Goal: Check status: Check status

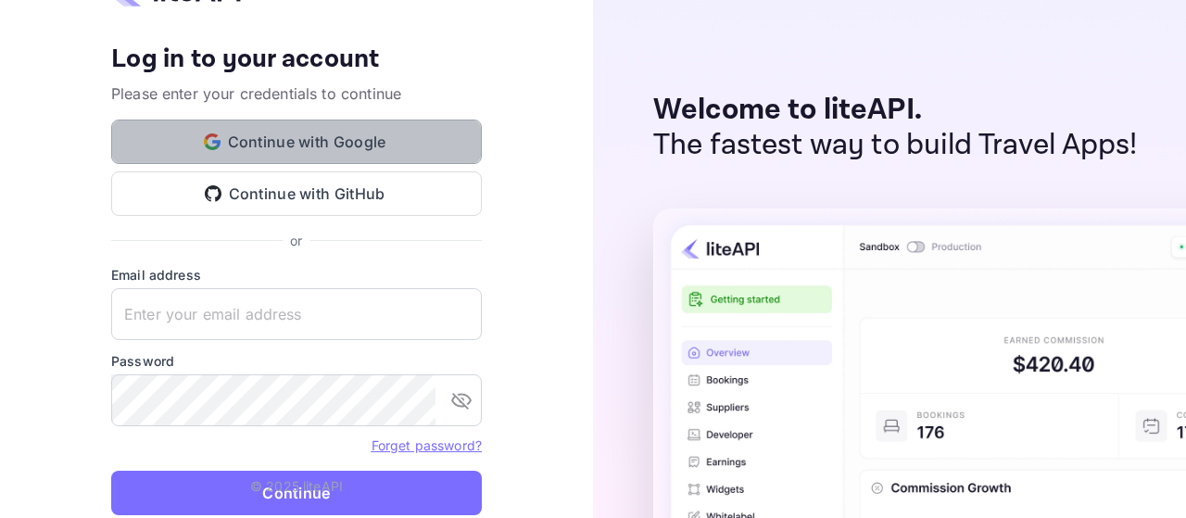
click at [264, 144] on button "Continue with Google" at bounding box center [296, 141] width 370 height 44
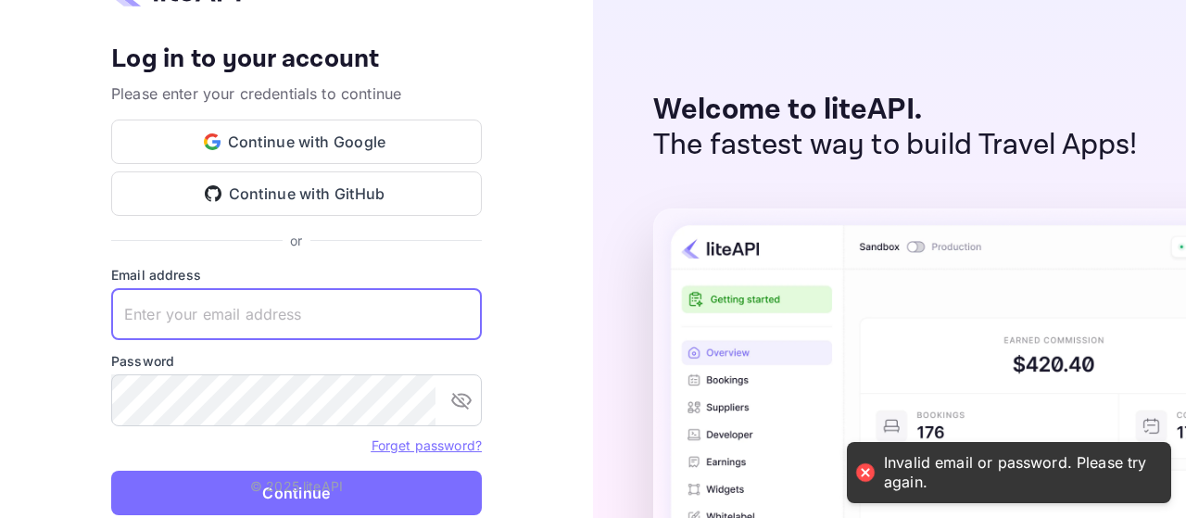
click at [220, 329] on input "text" at bounding box center [296, 314] width 370 height 52
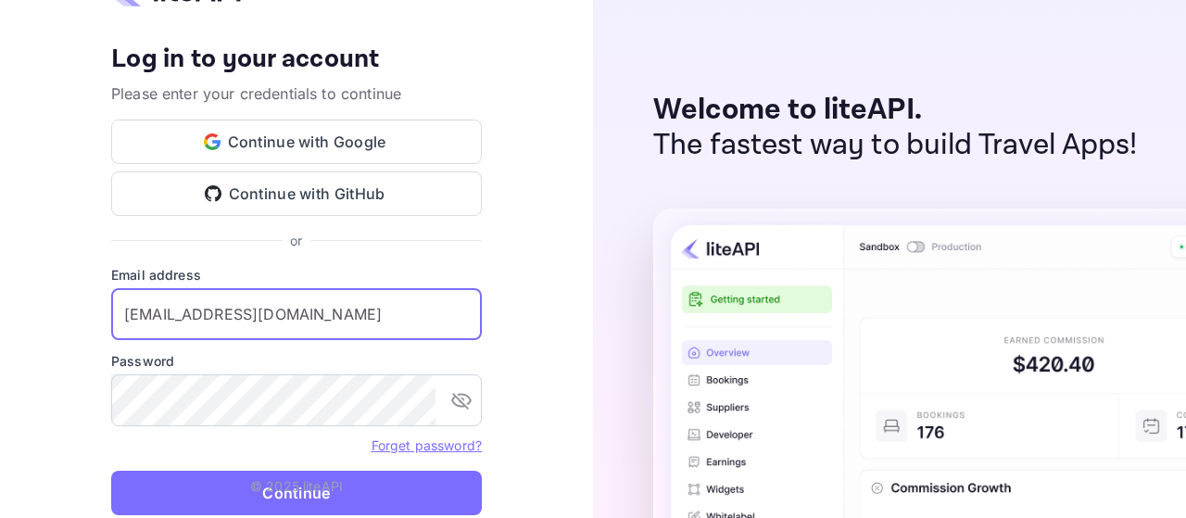
type input "z.essalbi@nuitee.com"
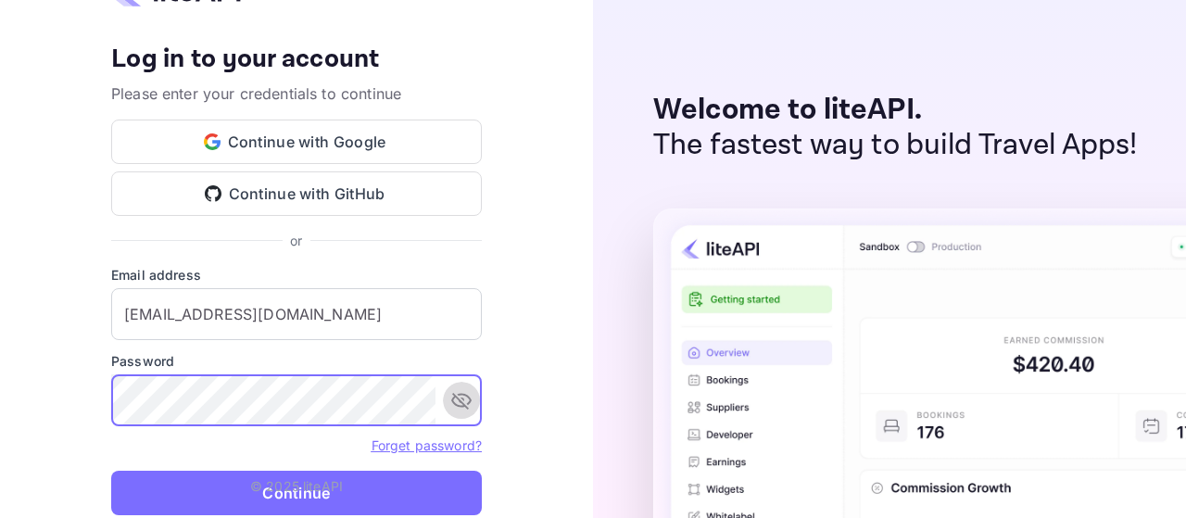
click at [449, 403] on button "toggle password visibility" at bounding box center [461, 400] width 37 height 37
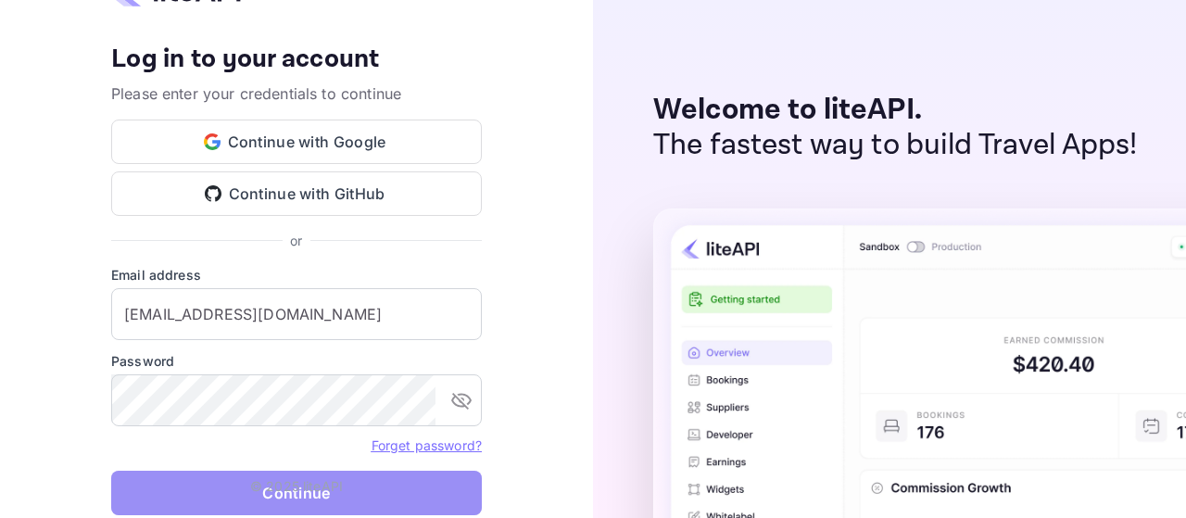
click at [165, 497] on button "Continue" at bounding box center [296, 493] width 370 height 44
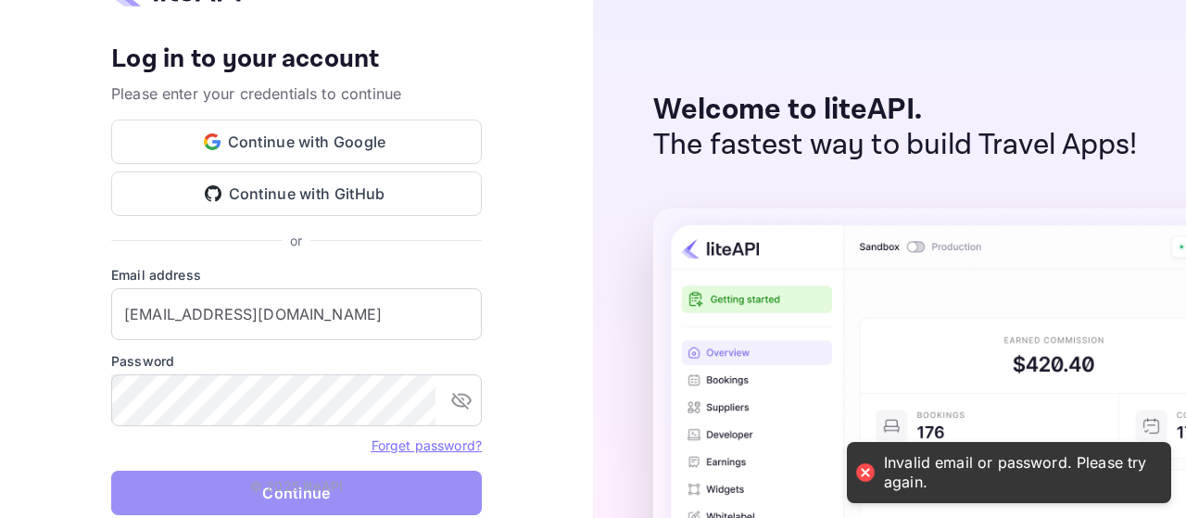
click at [165, 497] on button "Continue" at bounding box center [296, 493] width 370 height 44
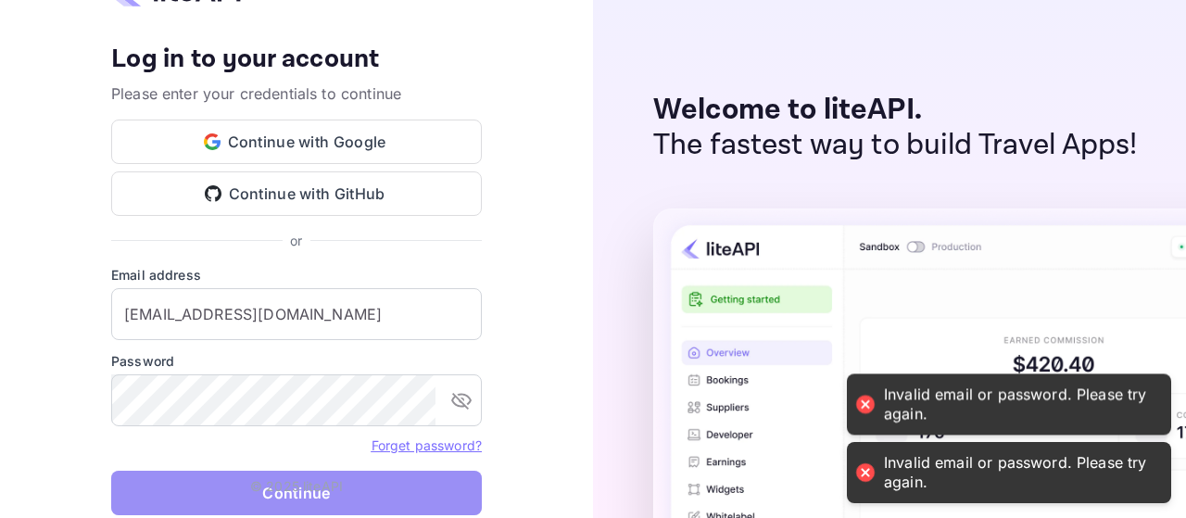
click at [165, 497] on button "Continue" at bounding box center [296, 493] width 370 height 44
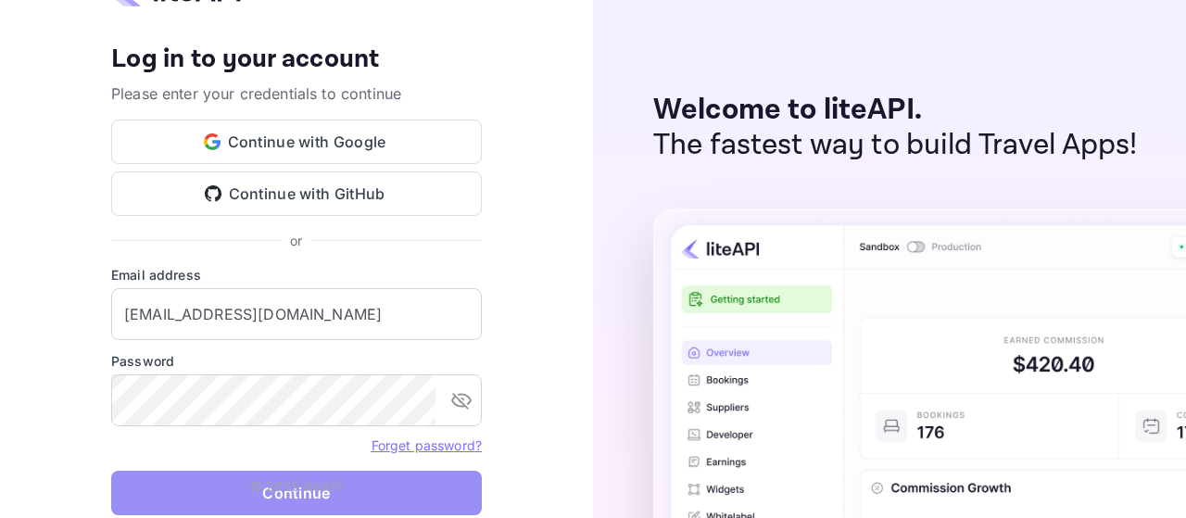
click at [142, 487] on button "Continue" at bounding box center [296, 493] width 370 height 44
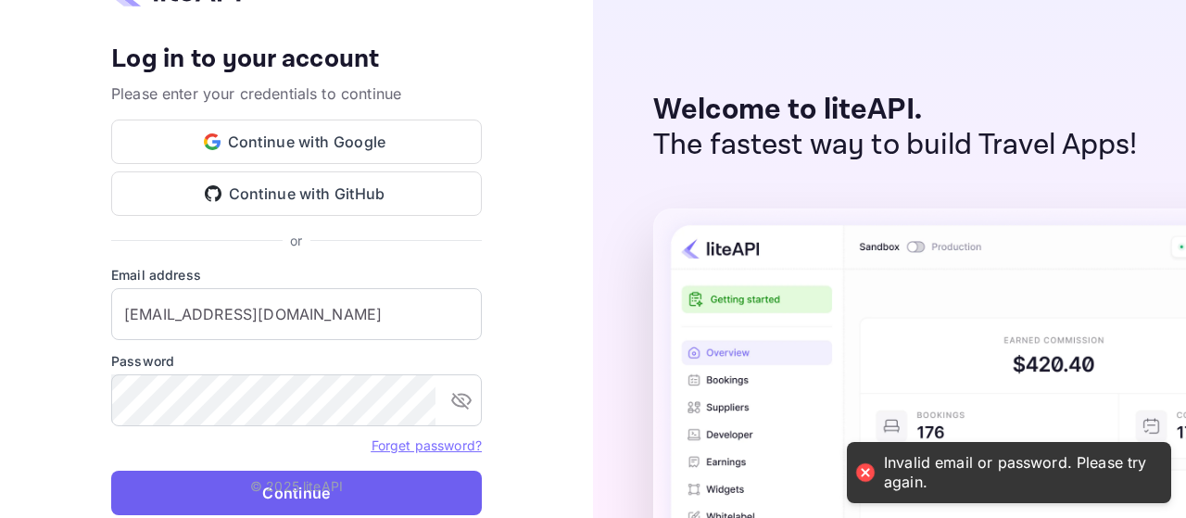
click at [142, 487] on button "Continue" at bounding box center [296, 493] width 370 height 44
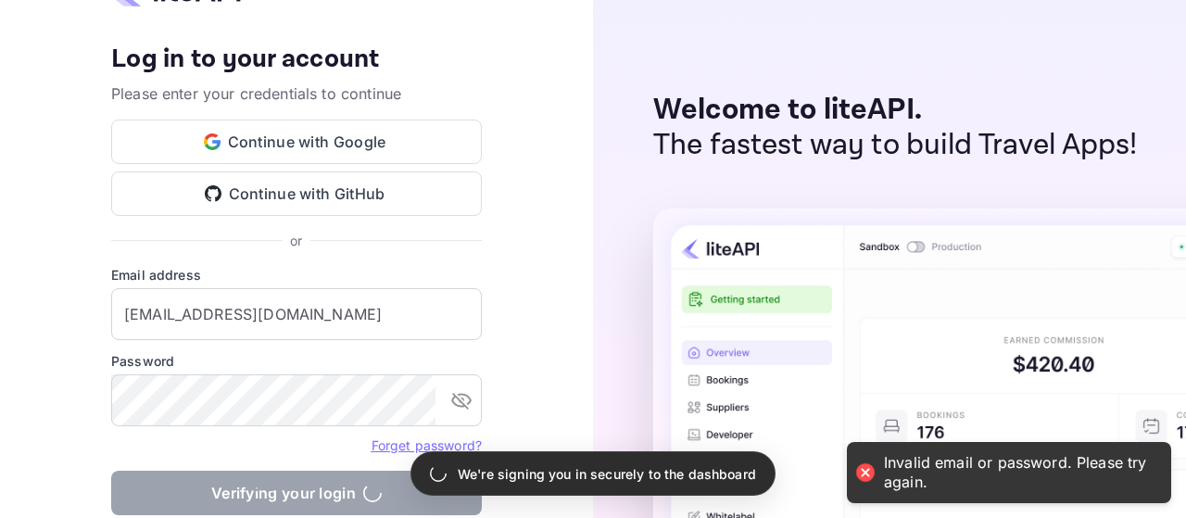
click at [142, 487] on form "Email address z.essalbi@nuitee.com ​ Password ​ Forget password? Verifying your…" at bounding box center [296, 395] width 370 height 261
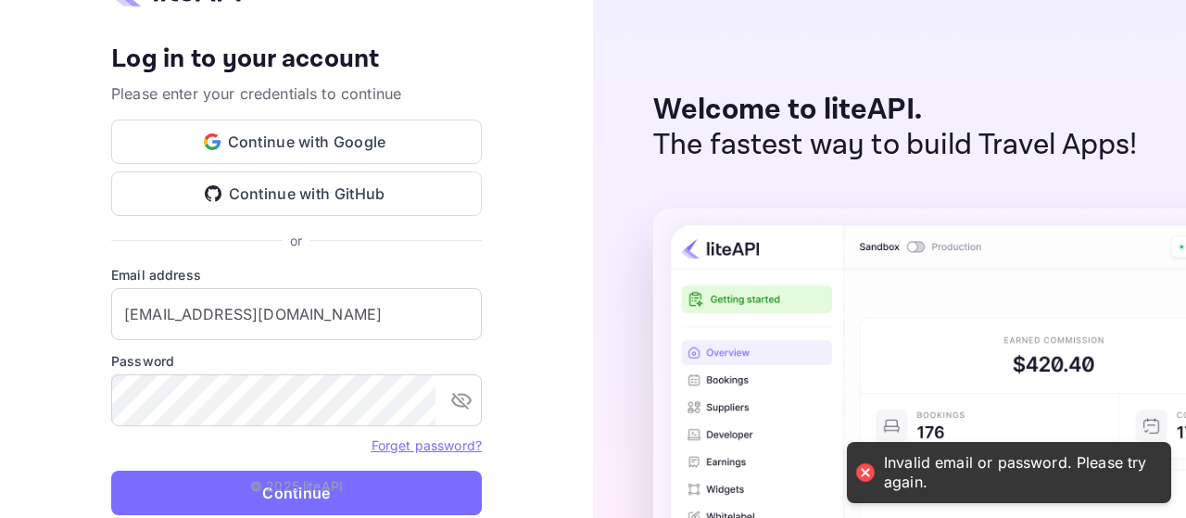
click at [554, 329] on div "Your account has been created successfully, a confirmation link has been sent t…" at bounding box center [296, 259] width 593 height 518
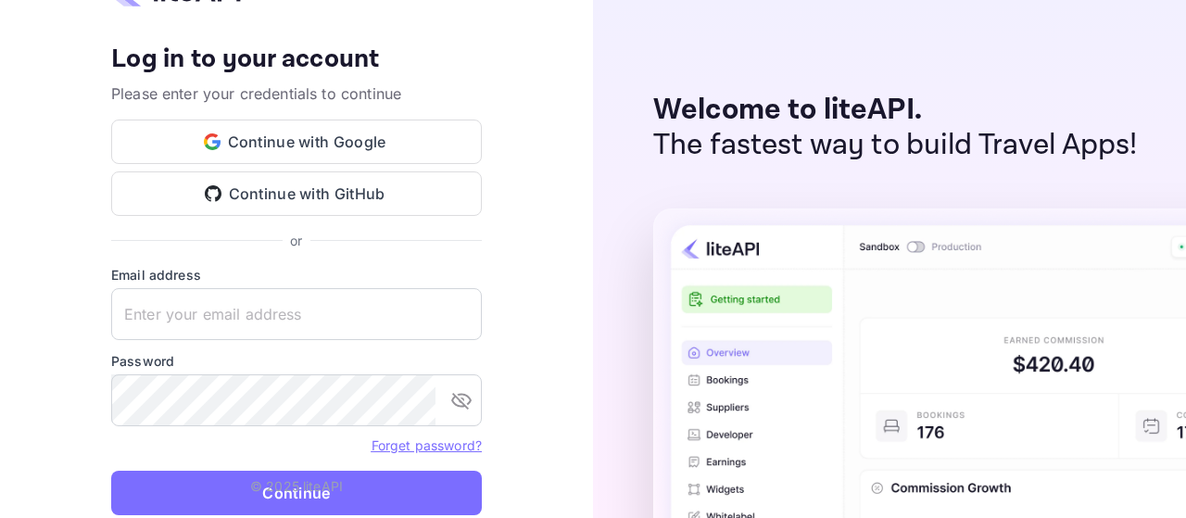
click at [532, 160] on div "Your account has been created successfully, a confirmation link has been sent t…" at bounding box center [296, 259] width 593 height 518
drag, startPoint x: 532, startPoint y: 160, endPoint x: 510, endPoint y: 175, distance: 26.0
click at [519, 168] on div "Your account has been created successfully, a confirmation link has been sent t…" at bounding box center [296, 259] width 593 height 518
click at [253, 31] on div "Your account has been created successfully, a confirmation link has been sent t…" at bounding box center [296, 259] width 370 height 574
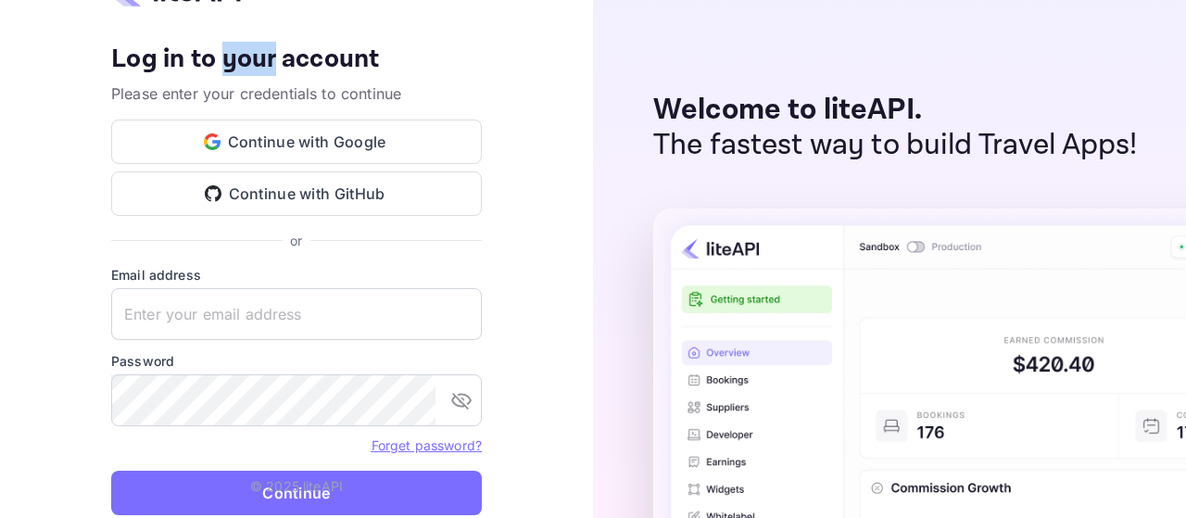
click at [253, 31] on div "Your account has been created successfully, a confirmation link has been sent t…" at bounding box center [296, 259] width 370 height 574
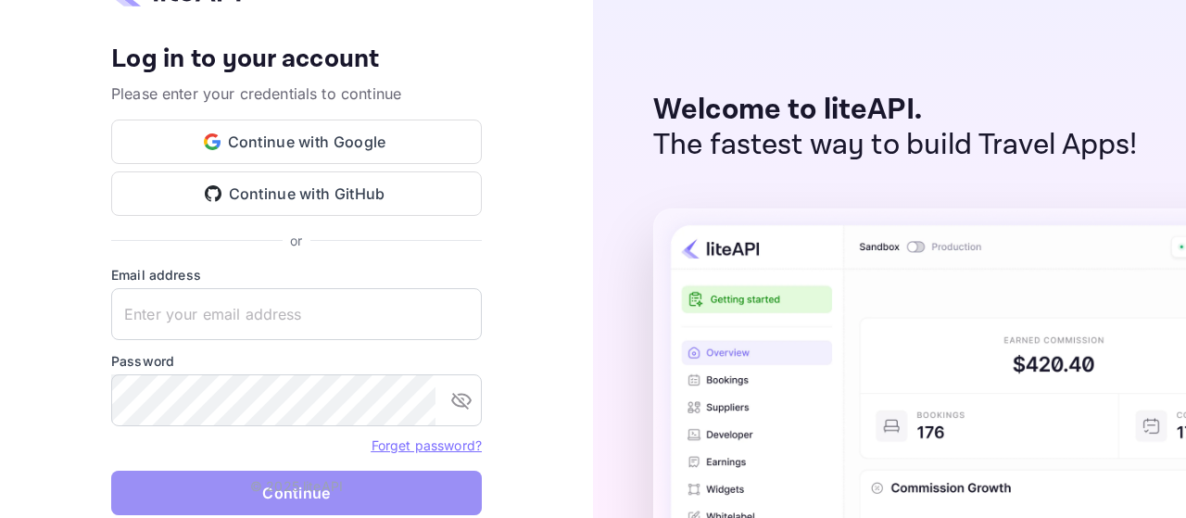
click at [322, 514] on button "Continue" at bounding box center [296, 493] width 370 height 44
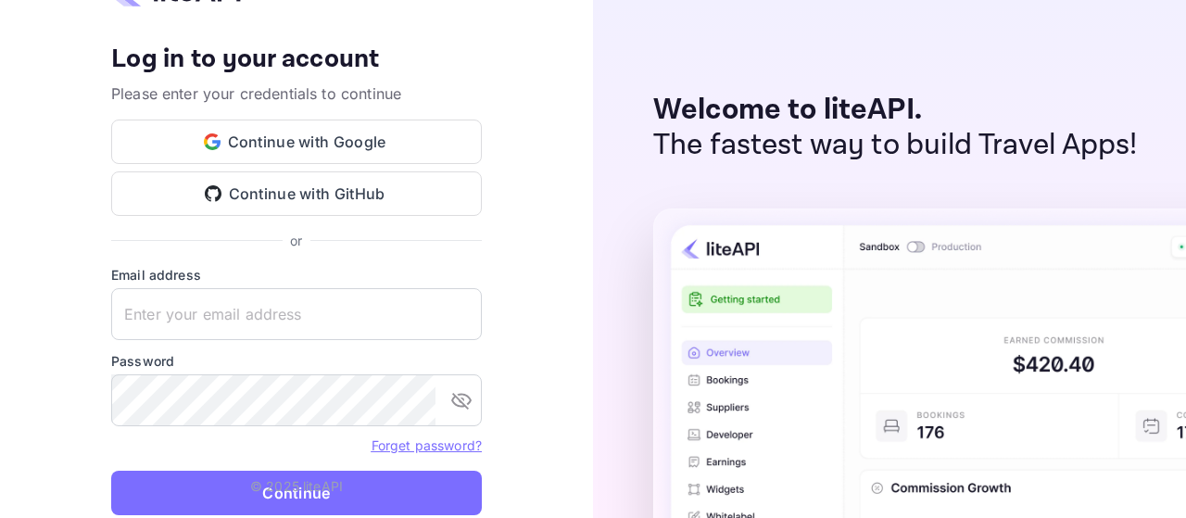
click at [364, 516] on form "Email address ​ Password ​ Forget password? Continue" at bounding box center [296, 395] width 370 height 261
drag, startPoint x: 620, startPoint y: 17, endPoint x: 600, endPoint y: 136, distance: 121.1
click at [600, 136] on div "Welcome to liteAPI. The fastest way to build Travel Apps!" at bounding box center [889, 259] width 593 height 518
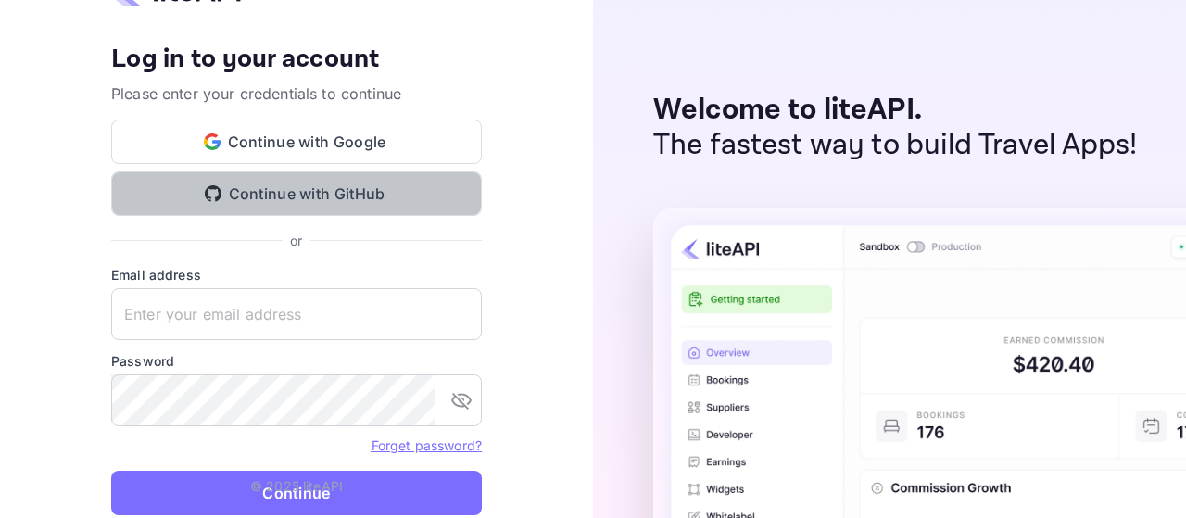
drag, startPoint x: 439, startPoint y: 184, endPoint x: 476, endPoint y: 106, distance: 87.0
click at [476, 106] on div "Your account has been created successfully, a confirmation link has been sent t…" at bounding box center [296, 147] width 370 height 207
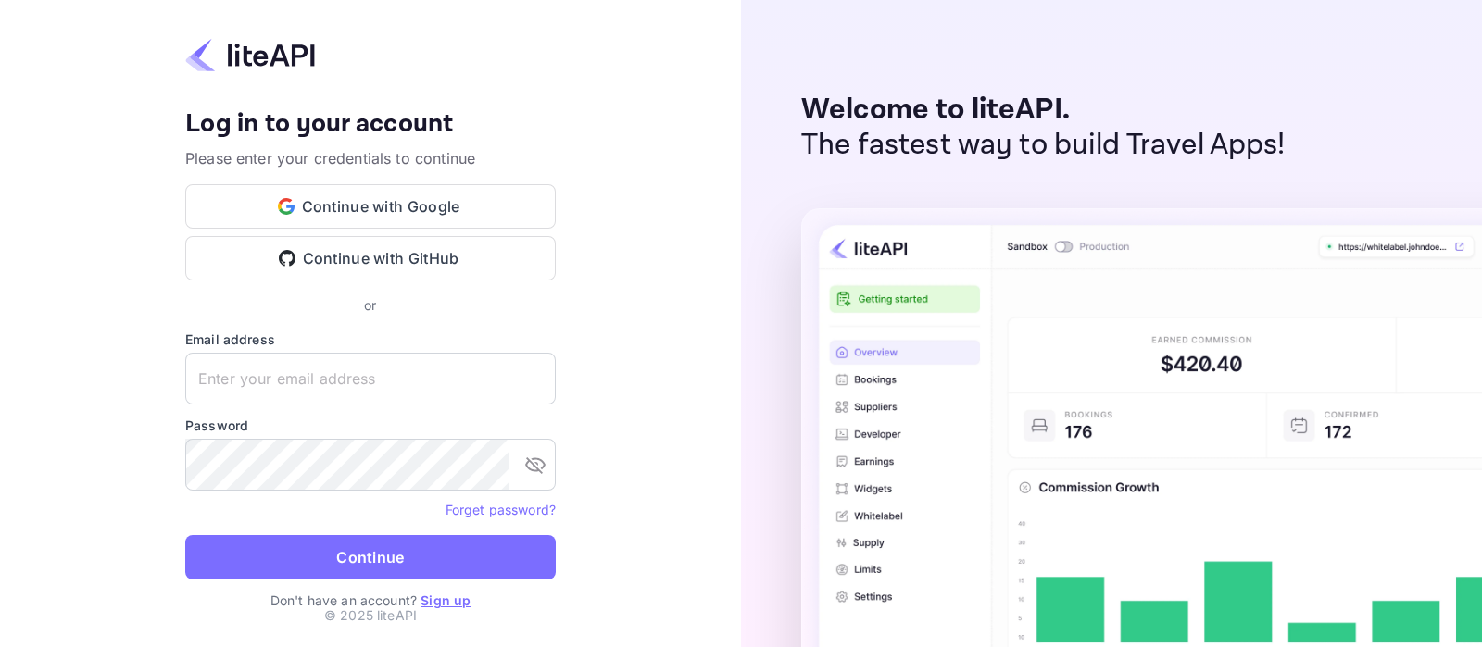
click at [445, 517] on link "Sign up" at bounding box center [446, 601] width 50 height 16
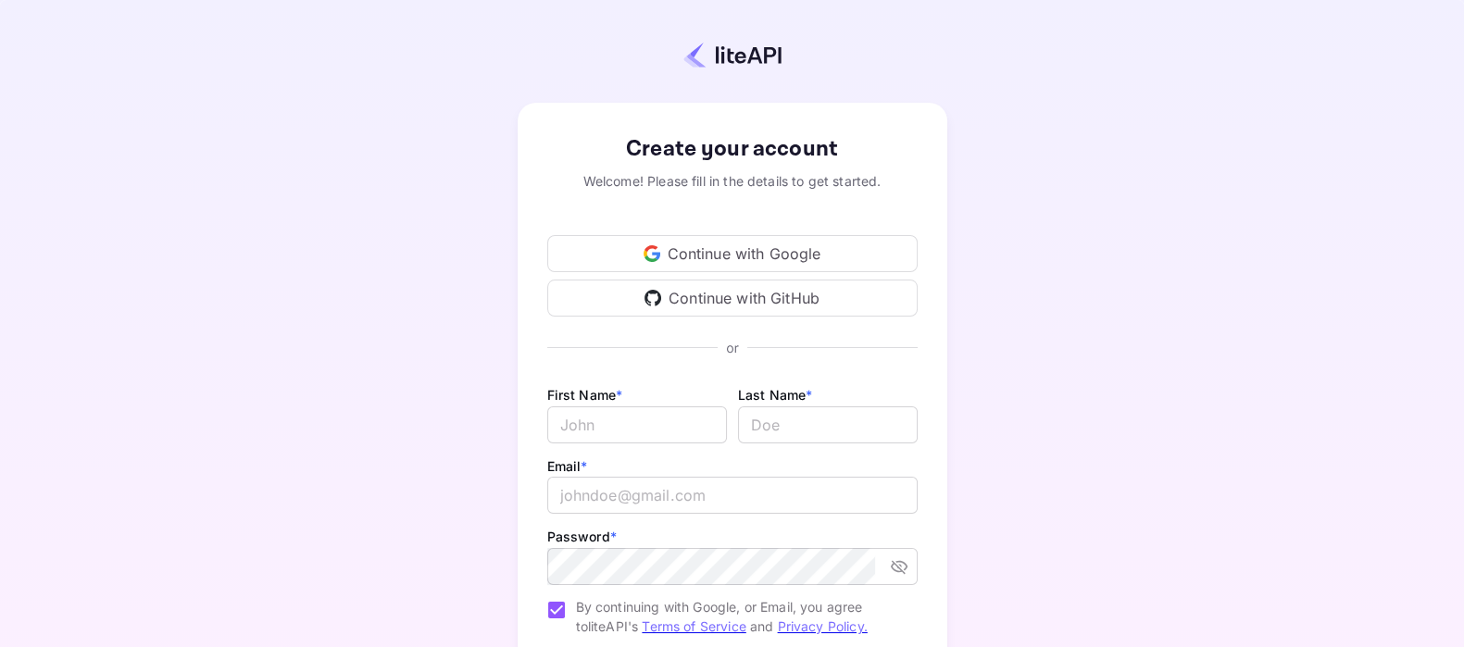
scroll to position [115, 0]
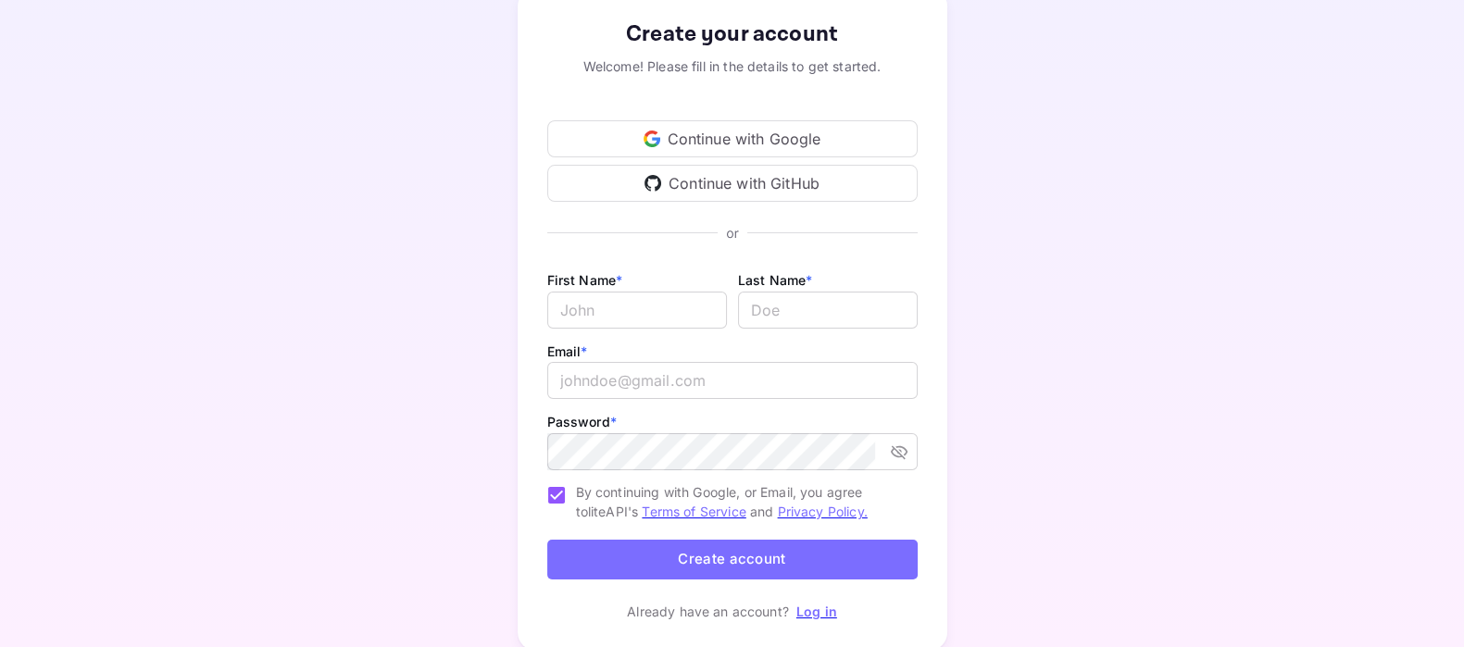
click at [659, 134] on icon at bounding box center [652, 139] width 17 height 17
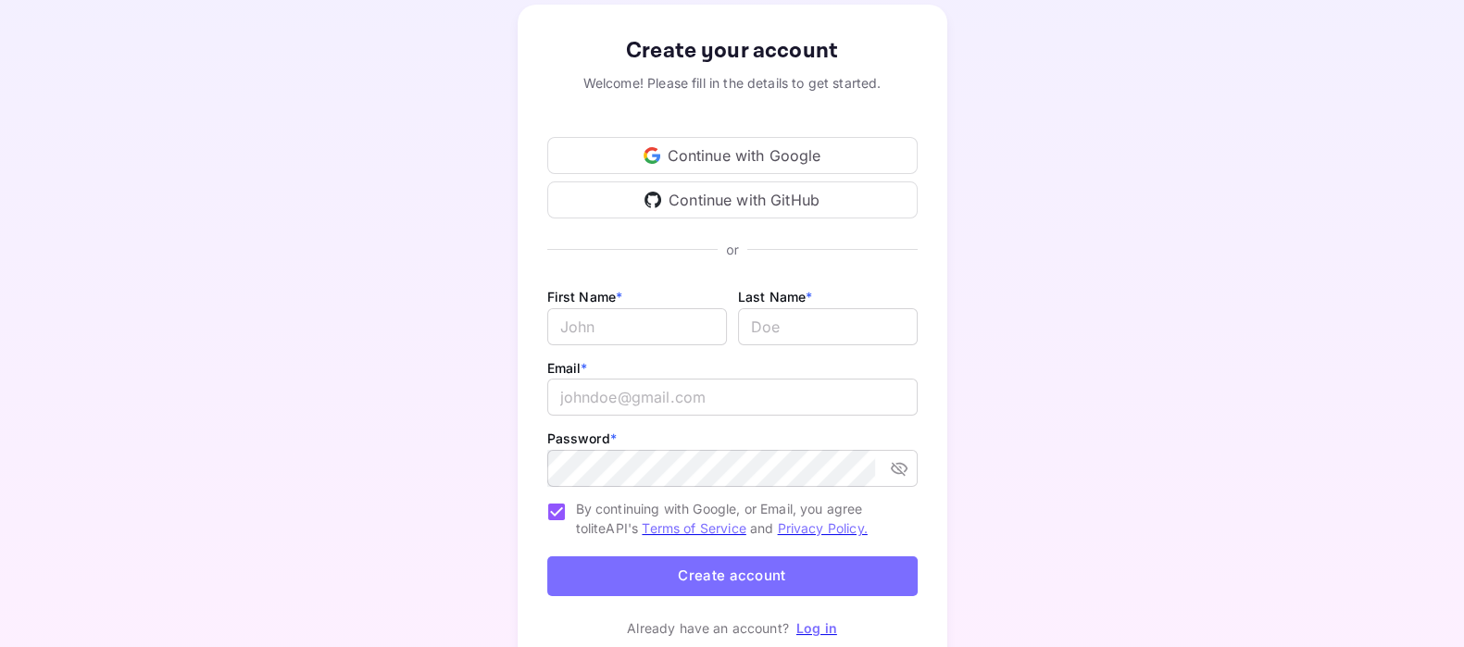
scroll to position [62, 0]
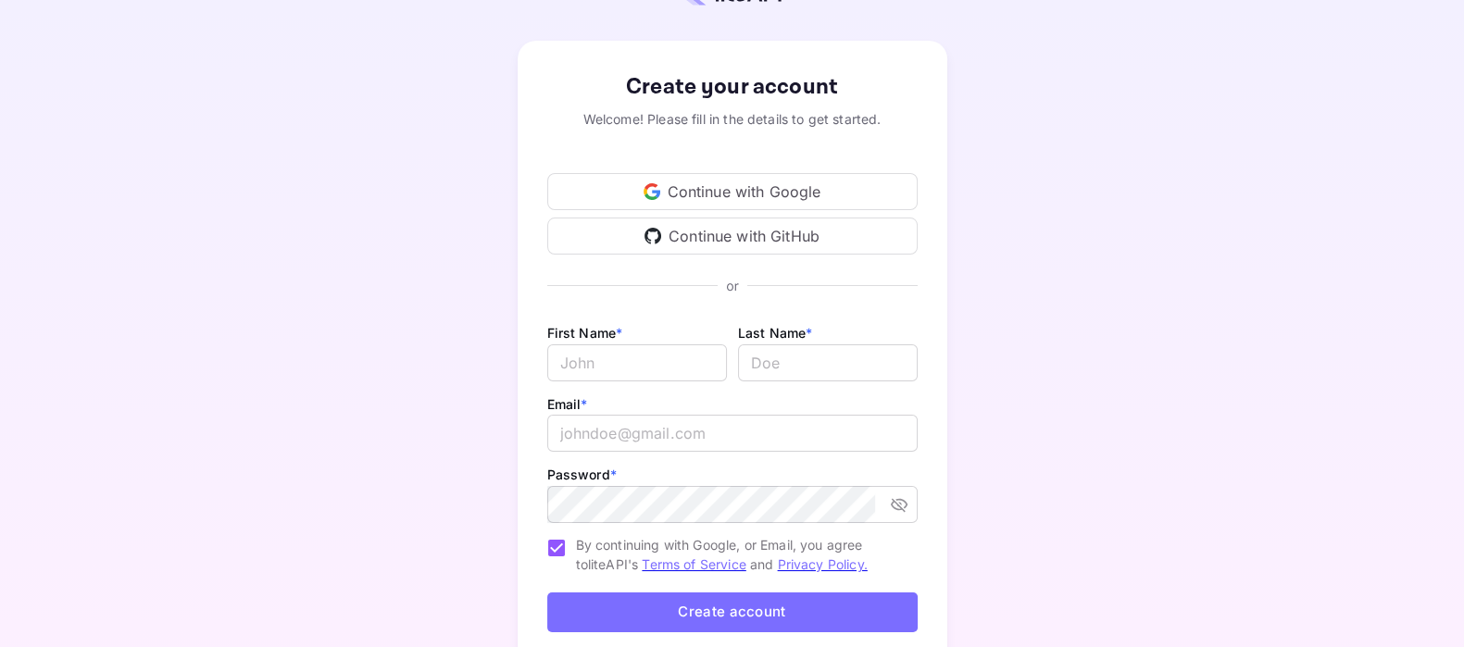
click at [713, 193] on div "Continue with Google" at bounding box center [732, 191] width 370 height 37
click at [339, 184] on div "Create your account Welcome! Please fill in the details to get started. Continu…" at bounding box center [732, 373] width 1301 height 708
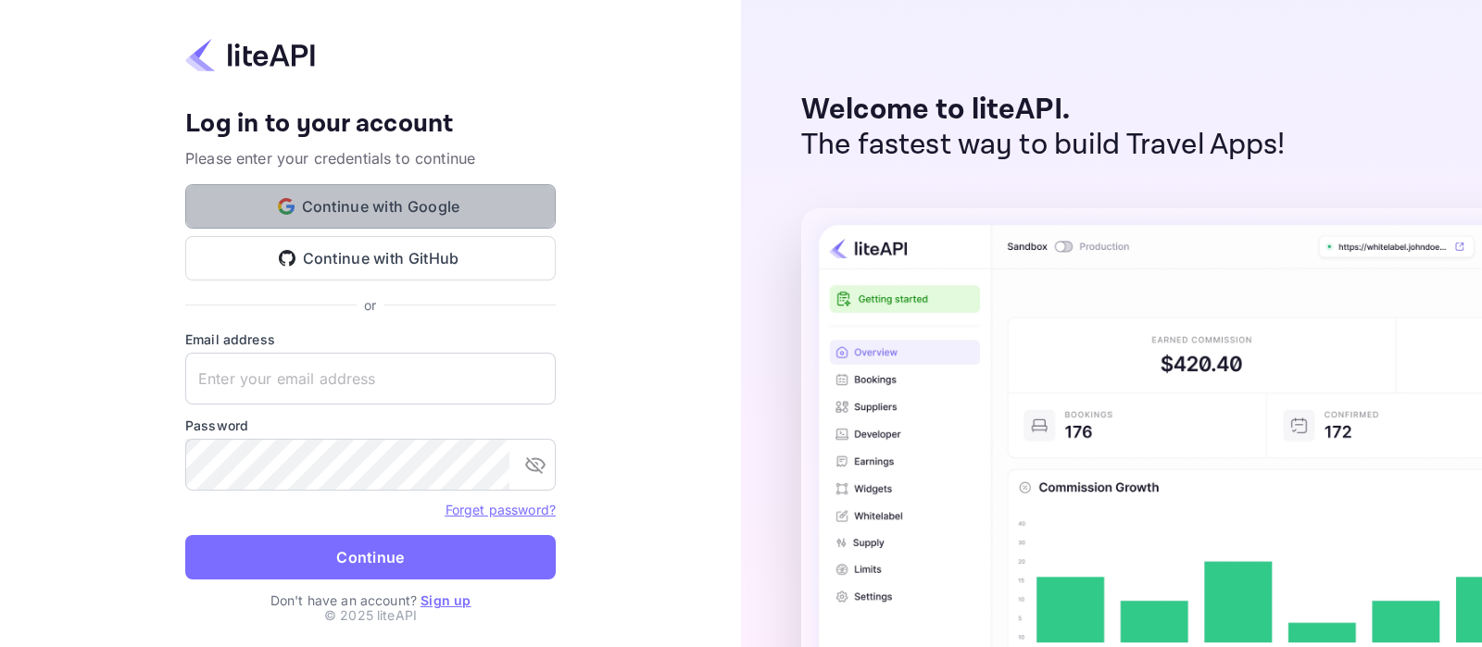
click at [403, 192] on button "Continue with Google" at bounding box center [370, 206] width 370 height 44
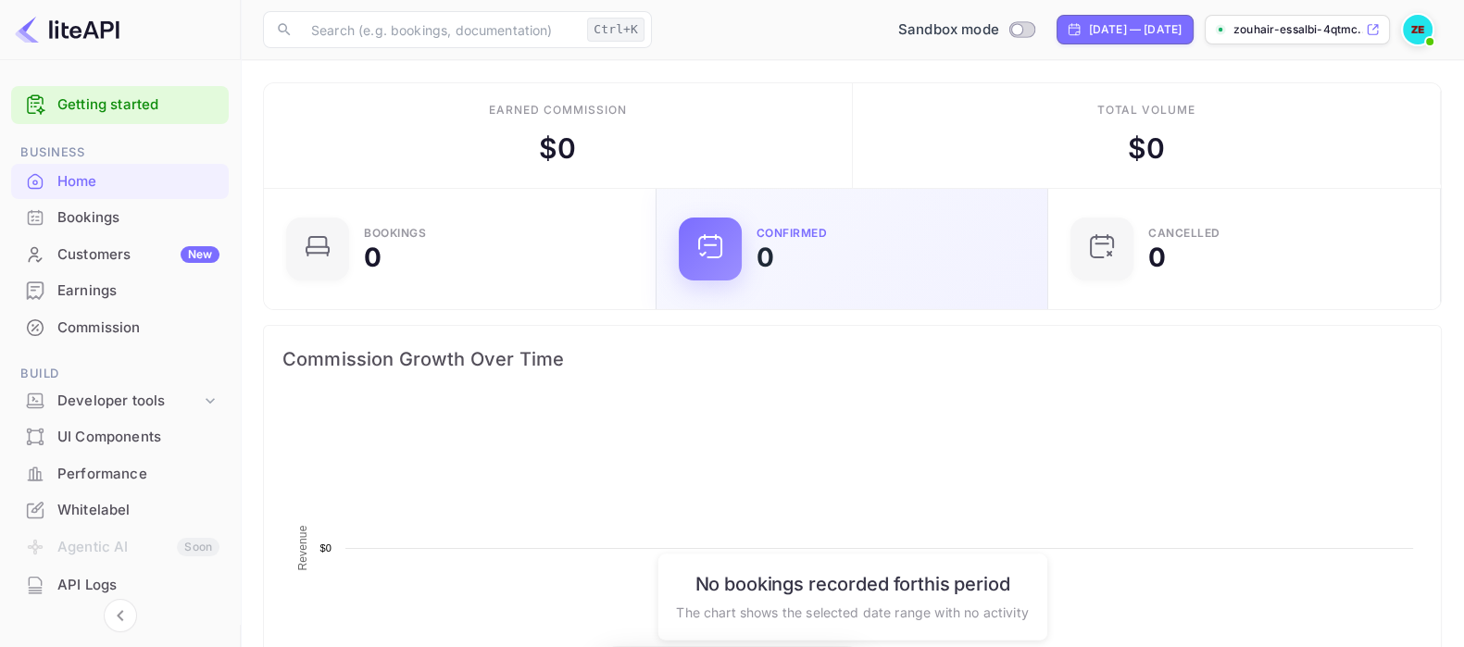
scroll to position [283, 364]
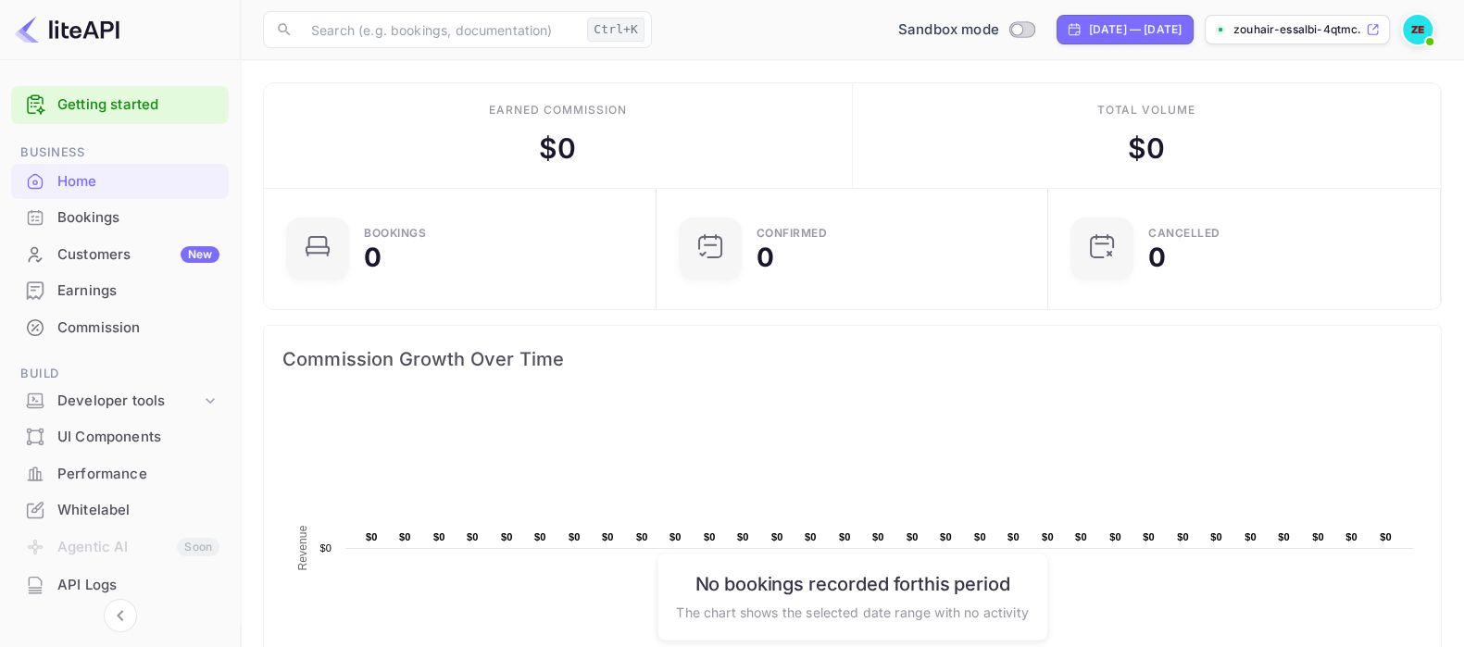
drag, startPoint x: 1065, startPoint y: 0, endPoint x: 1010, endPoint y: 134, distance: 145.3
click at [1010, 134] on div "Total volume $ 0" at bounding box center [1147, 135] width 589 height 105
click at [1414, 37] on img at bounding box center [1418, 30] width 30 height 30
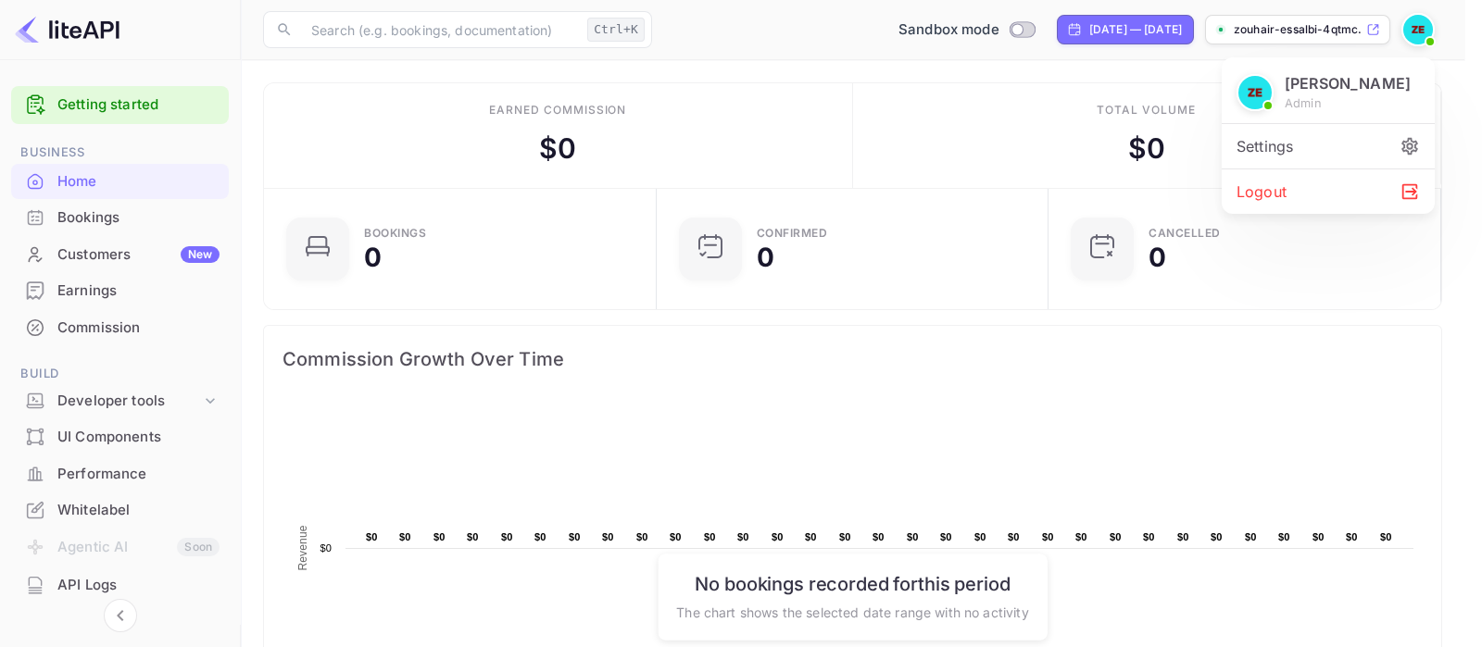
click at [1306, 308] on div at bounding box center [741, 323] width 1482 height 647
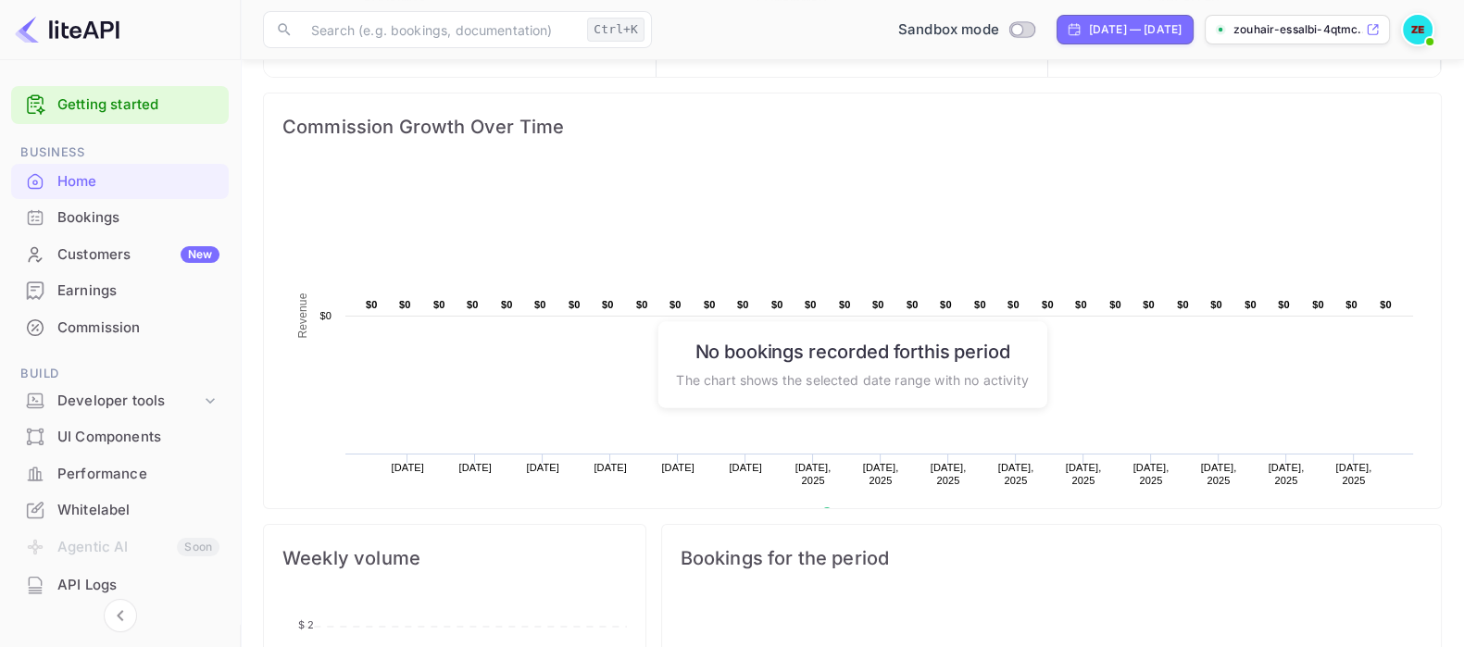
scroll to position [233, 0]
click at [151, 229] on div "Bookings" at bounding box center [120, 218] width 218 height 36
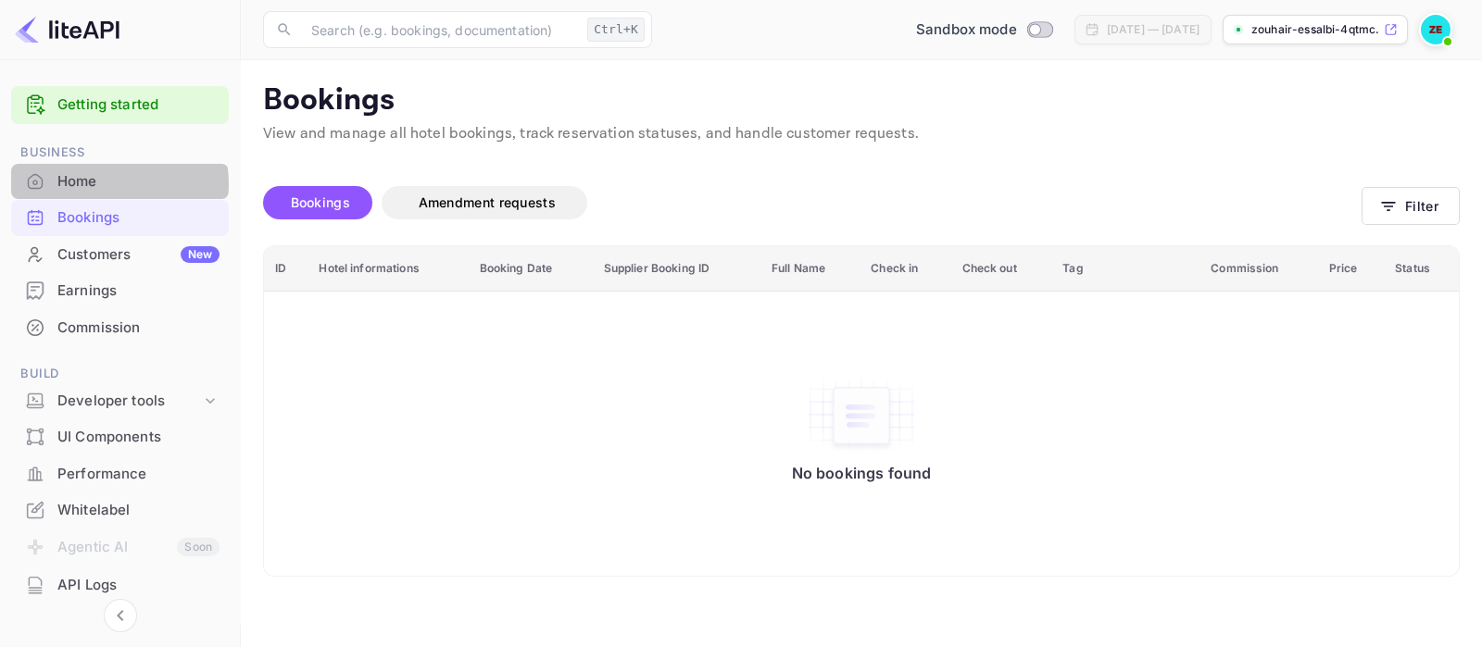
click at [86, 184] on div "Home" at bounding box center [138, 181] width 162 height 21
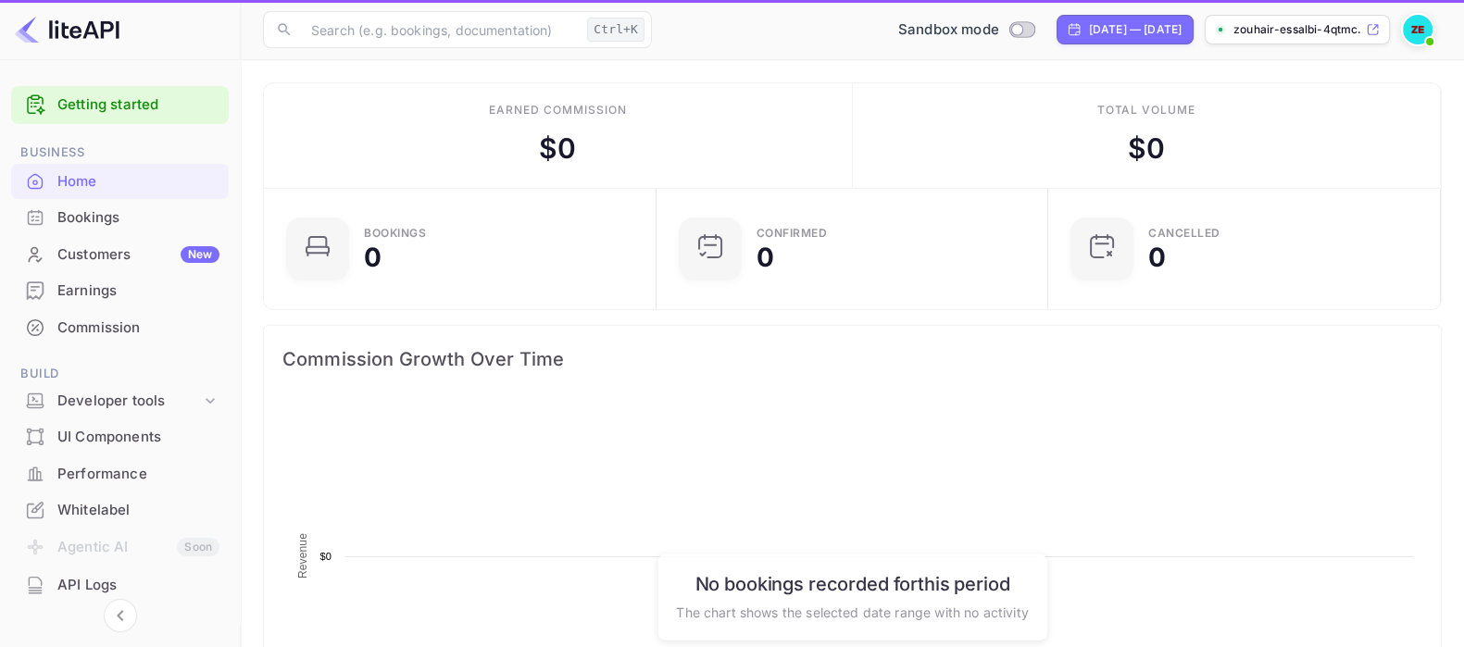
scroll to position [283, 364]
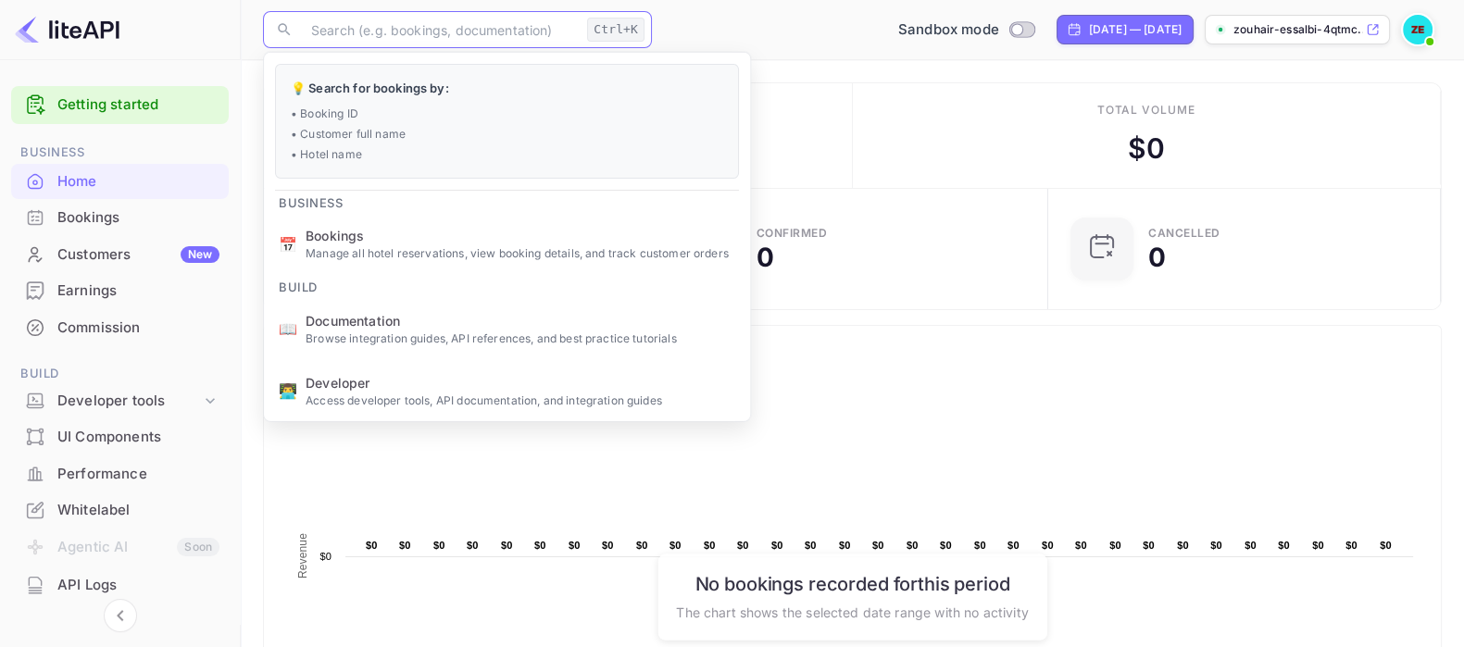
click at [413, 26] on input "text" at bounding box center [440, 29] width 280 height 37
paste input "4660844389"
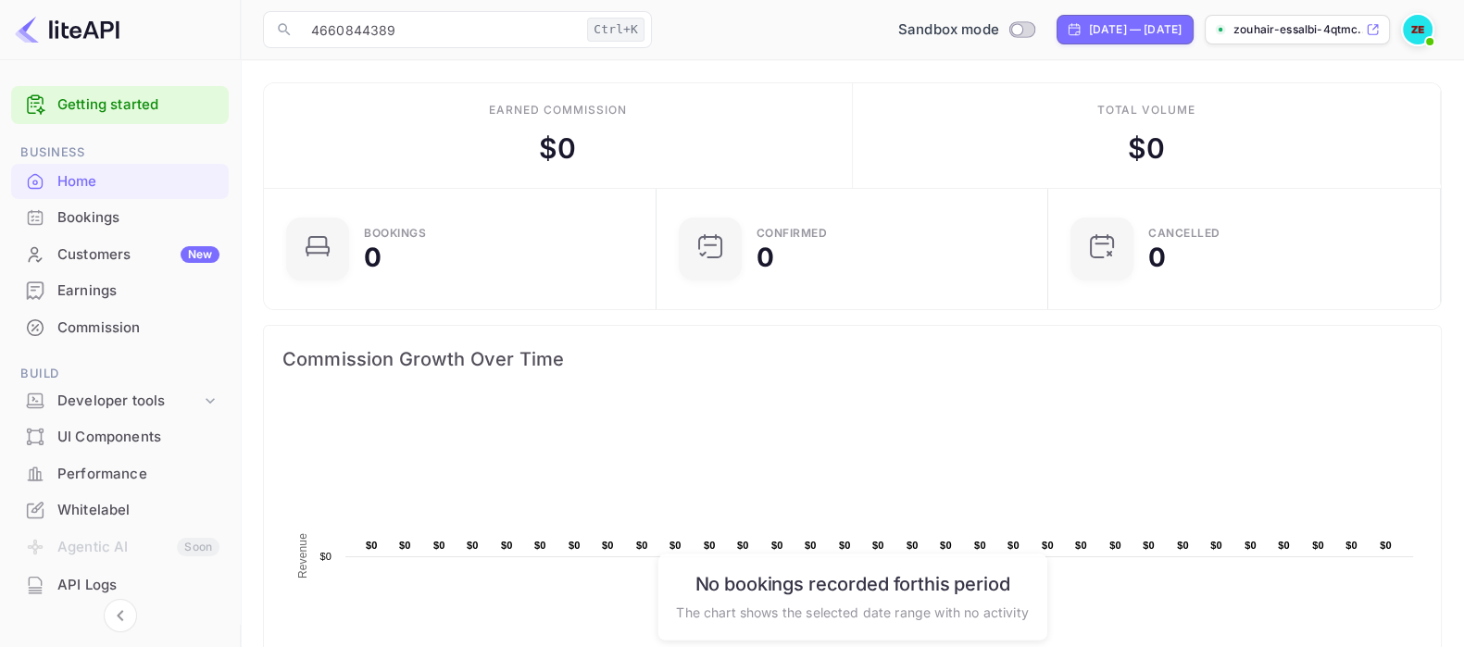
drag, startPoint x: 474, startPoint y: 116, endPoint x: 716, endPoint y: 145, distance: 243.6
click at [604, 37] on div "Ctrl+K" at bounding box center [615, 30] width 57 height 24
drag, startPoint x: 609, startPoint y: 22, endPoint x: 281, endPoint y: 32, distance: 329.0
click at [281, 32] on div "​ 4660844389 Ctrl+K ​" at bounding box center [457, 29] width 389 height 37
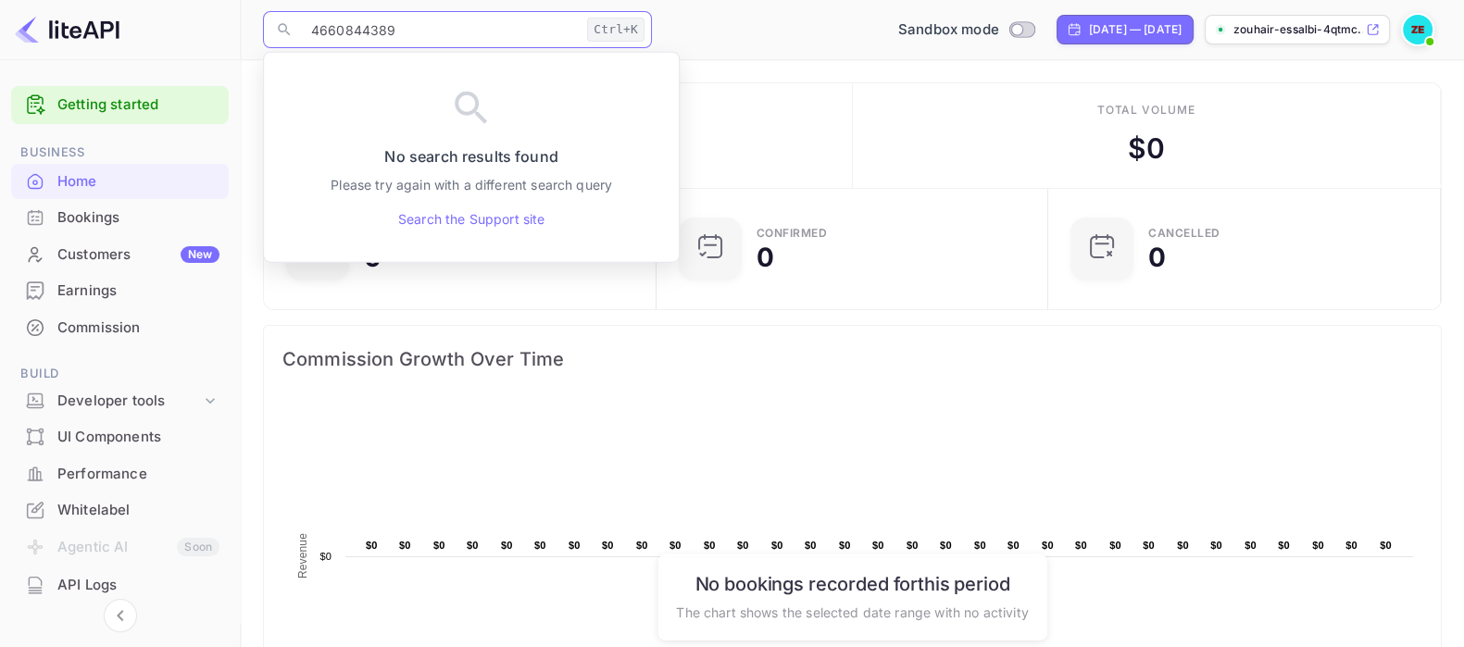
click at [281, 32] on icon at bounding box center [284, 29] width 17 height 17
click at [766, 144] on div "Earned commission $ 0" at bounding box center [558, 135] width 589 height 105
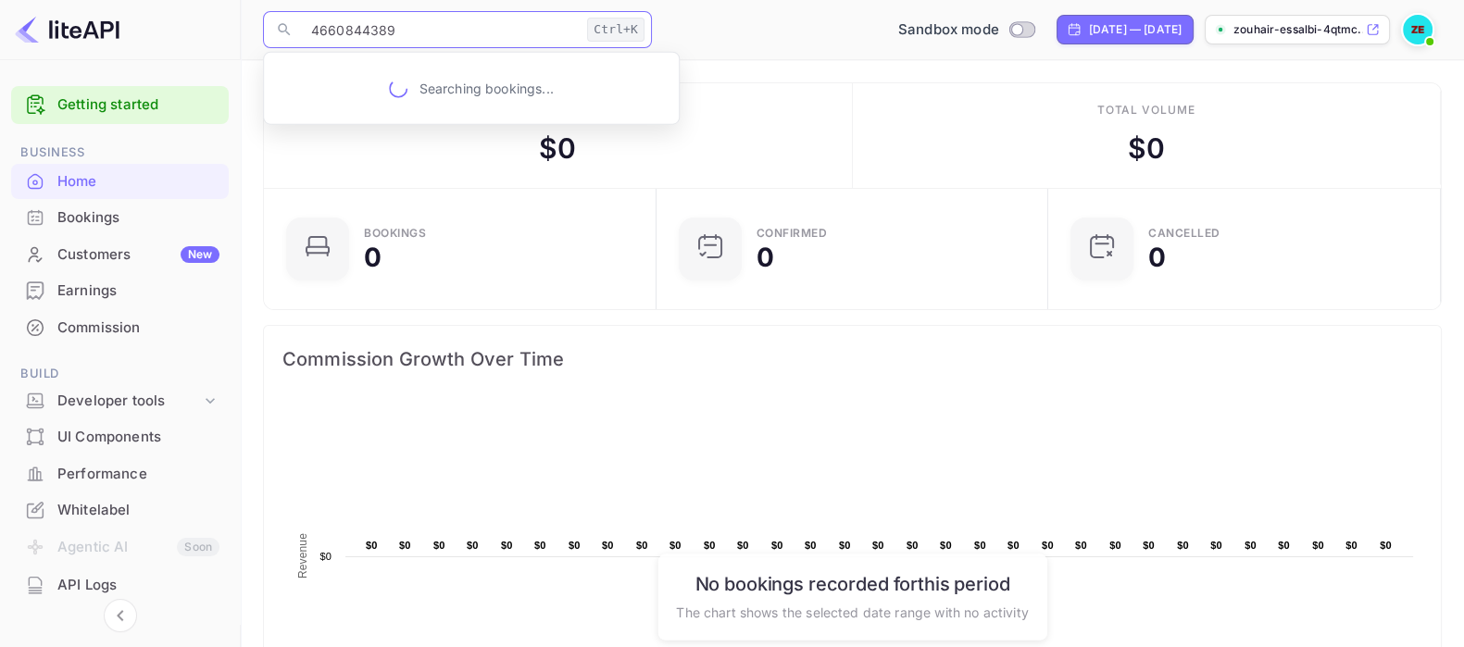
click at [380, 21] on input "4660844389" at bounding box center [440, 29] width 280 height 37
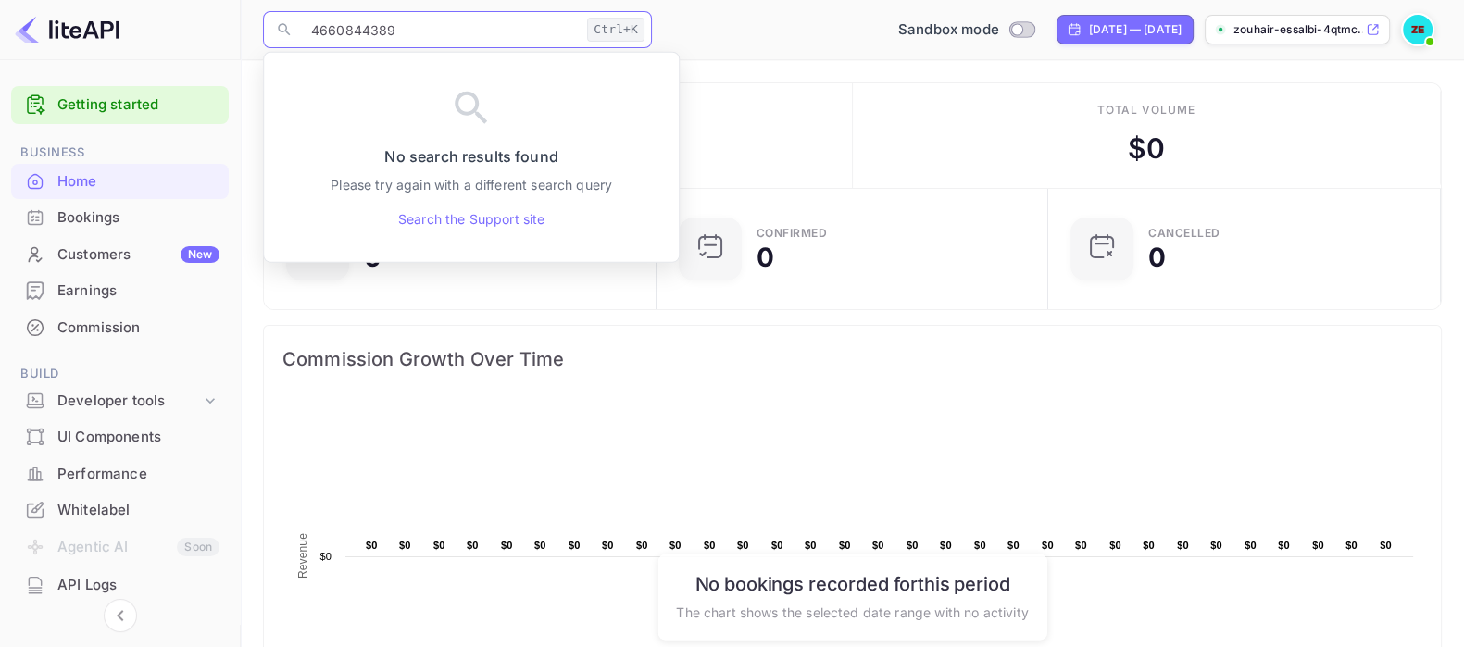
click at [380, 21] on input "4660844389" at bounding box center [440, 29] width 280 height 37
paste input "6027535"
type input "6027535"
